Goal: Task Accomplishment & Management: Manage account settings

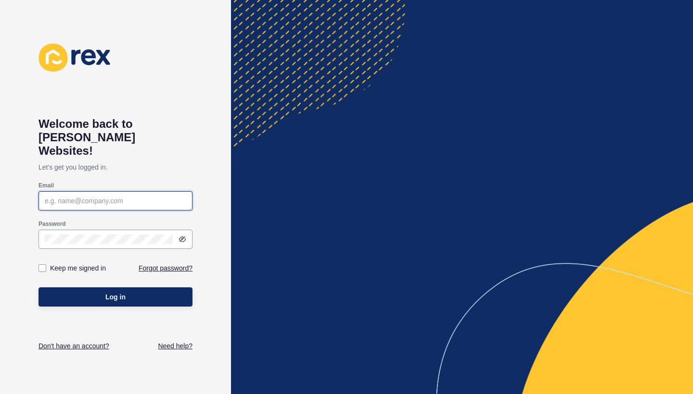
type input "[EMAIL_ADDRESS][DOMAIN_NAME]"
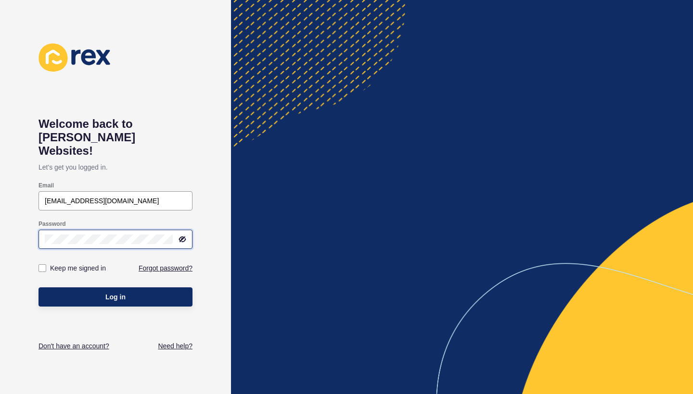
click at [115, 288] on button "Log in" at bounding box center [115, 297] width 154 height 19
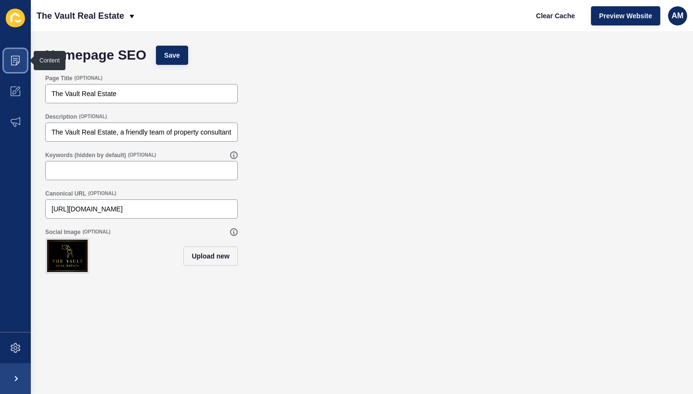
click at [19, 61] on icon at bounding box center [15, 61] width 9 height 10
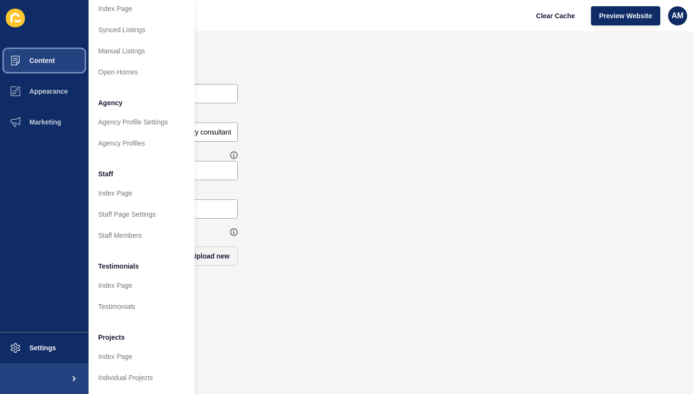
scroll to position [169, 0]
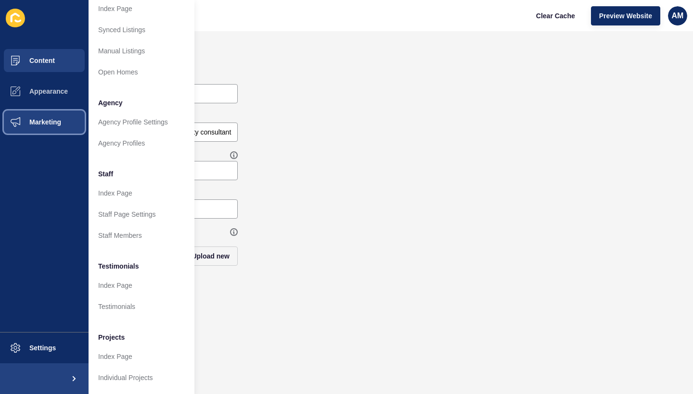
click at [58, 117] on button "Marketing" at bounding box center [44, 122] width 89 height 31
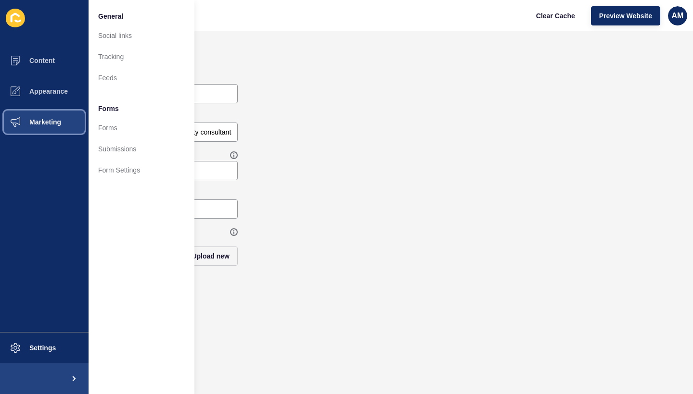
scroll to position [0, 0]
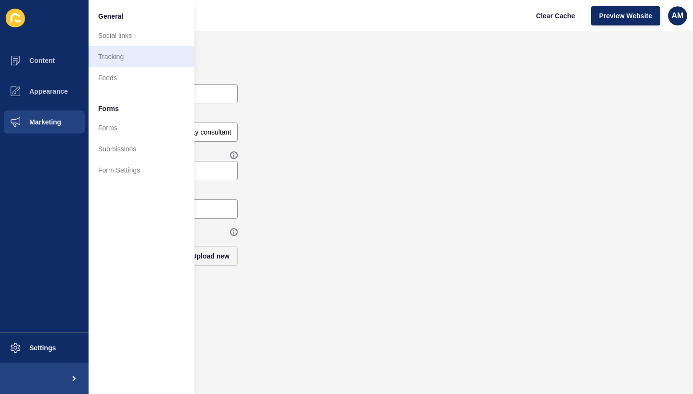
click at [134, 57] on link "Tracking" at bounding box center [142, 56] width 106 height 21
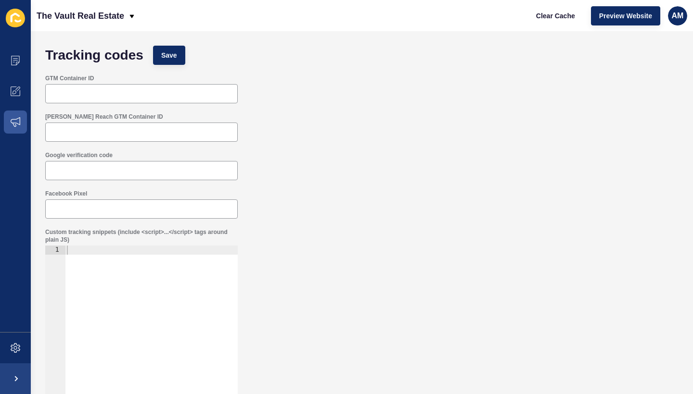
click at [102, 280] on div at bounding box center [151, 351] width 173 height 211
paste textarea "</script>"
type textarea "</script>"
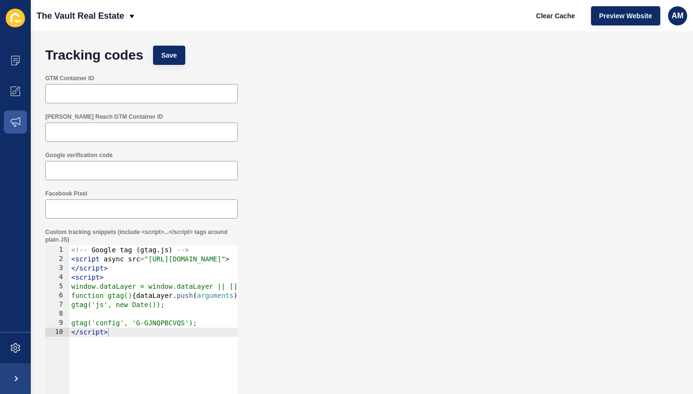
click at [396, 199] on div "Facebook Pixel" at bounding box center [361, 204] width 643 height 38
click at [179, 62] on button "Save" at bounding box center [169, 55] width 32 height 19
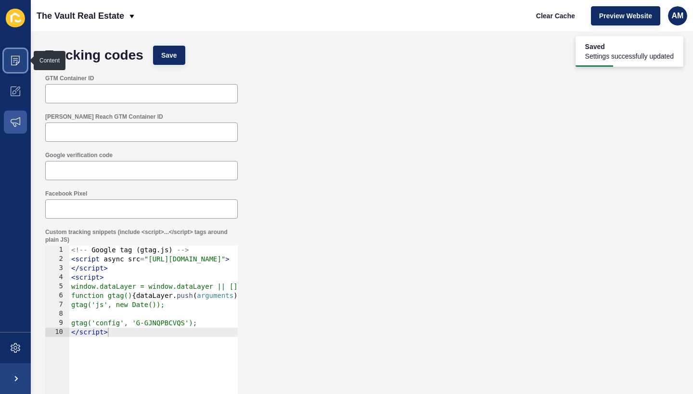
click at [12, 54] on span at bounding box center [15, 60] width 31 height 31
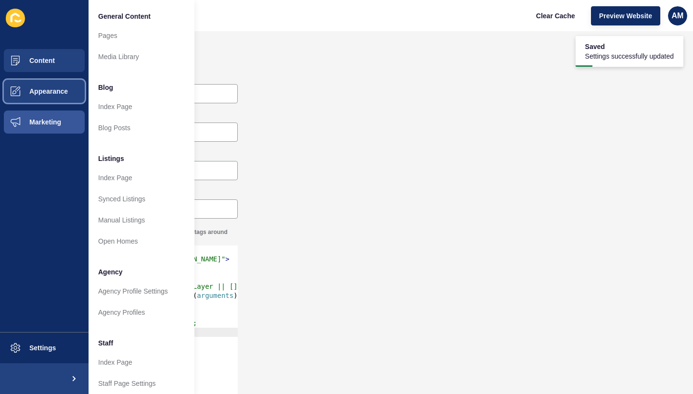
click at [42, 84] on button "Appearance" at bounding box center [44, 91] width 89 height 31
